Goal: Navigation & Orientation: Find specific page/section

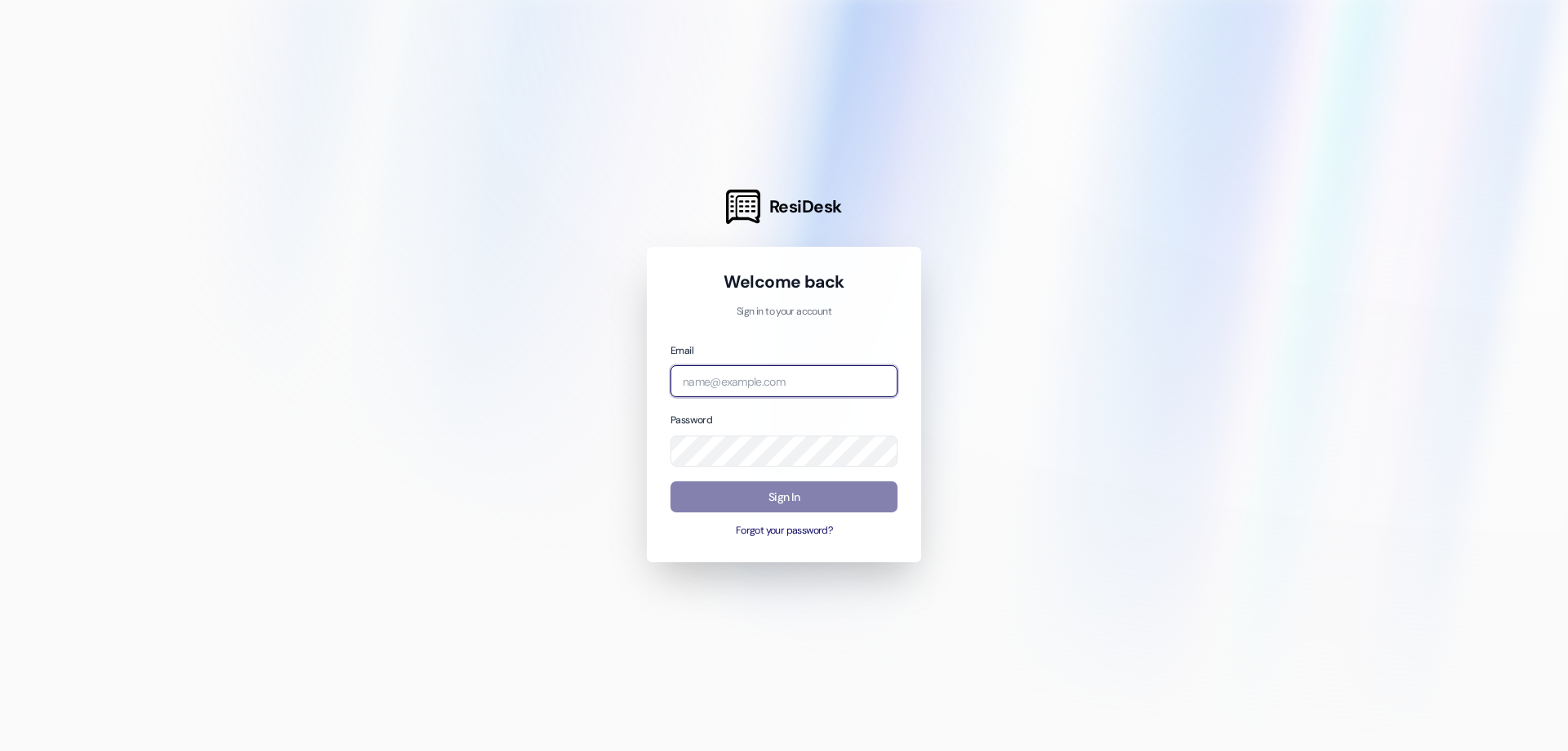
click at [776, 376] on input "email" at bounding box center [784, 381] width 227 height 32
type input "[PERSON_NAME][EMAIL_ADDRESS][PERSON_NAME][DOMAIN_NAME]"
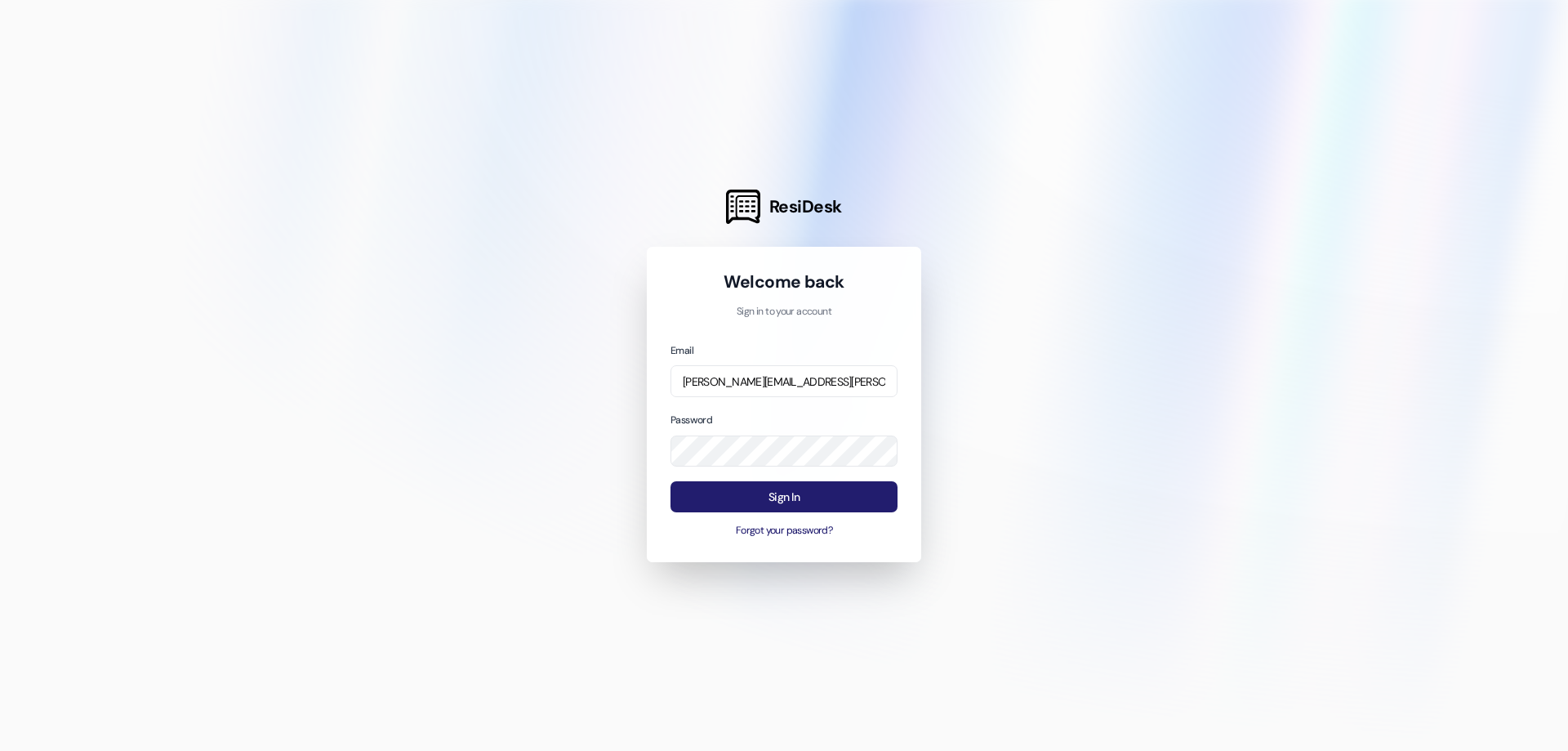
click at [848, 498] on button "Sign In" at bounding box center [784, 497] width 227 height 32
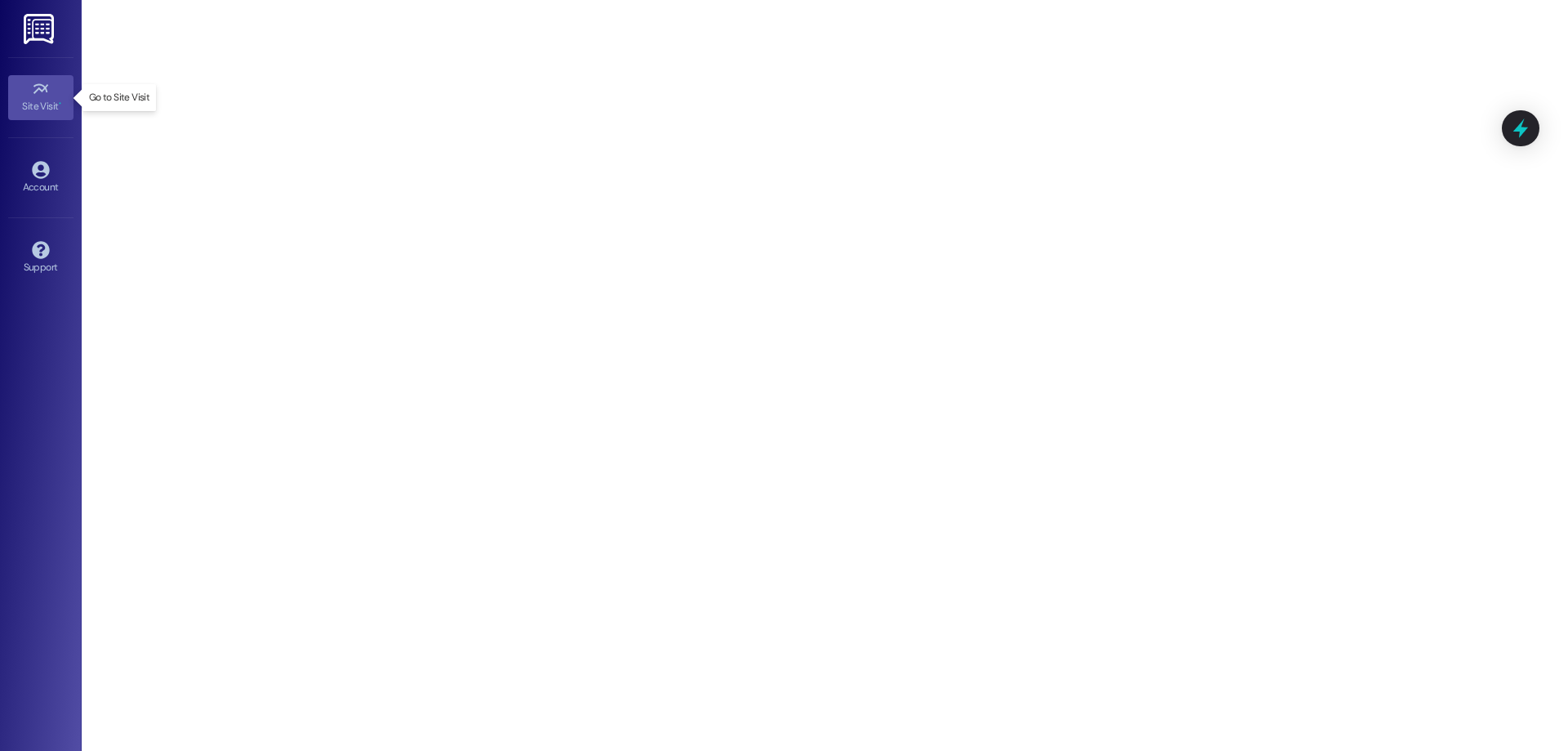
click at [60, 95] on link "Site Visit •" at bounding box center [41, 97] width 66 height 44
